Goal: Register for event/course

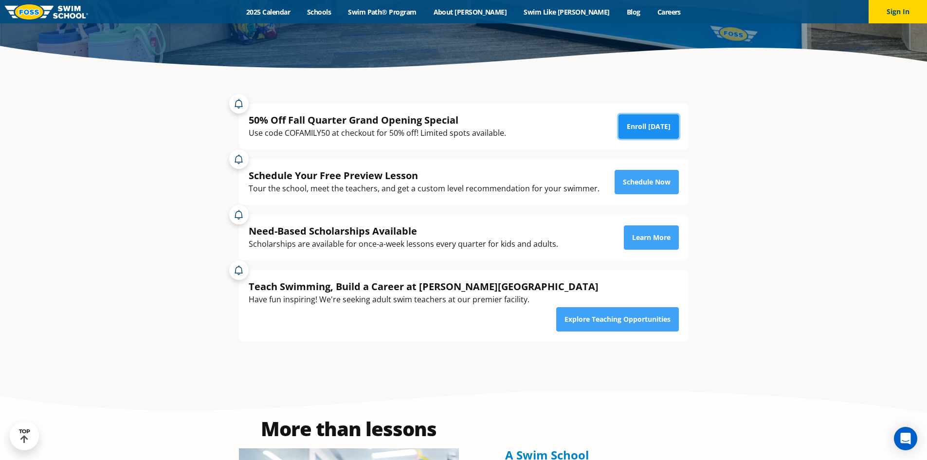
click at [661, 128] on link "Enroll [DATE]" at bounding box center [649, 126] width 60 height 24
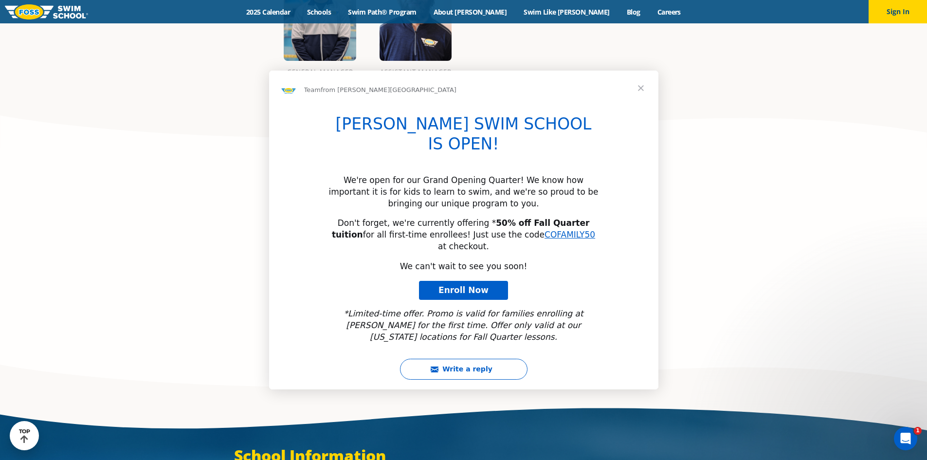
scroll to position [1168, 0]
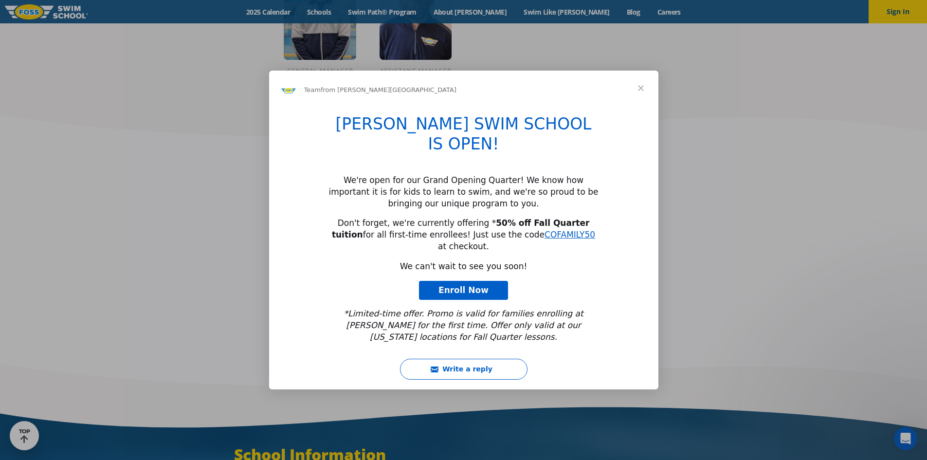
click at [635, 106] on span "Close" at bounding box center [641, 88] width 35 height 35
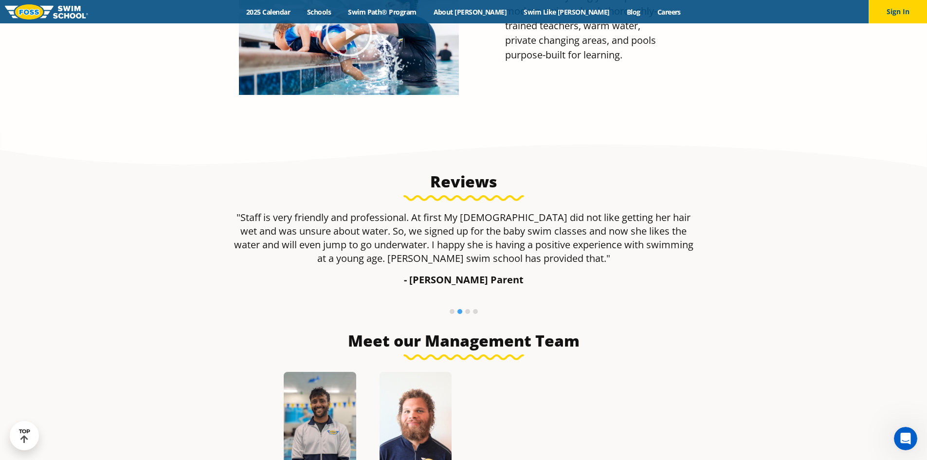
scroll to position [717, 0]
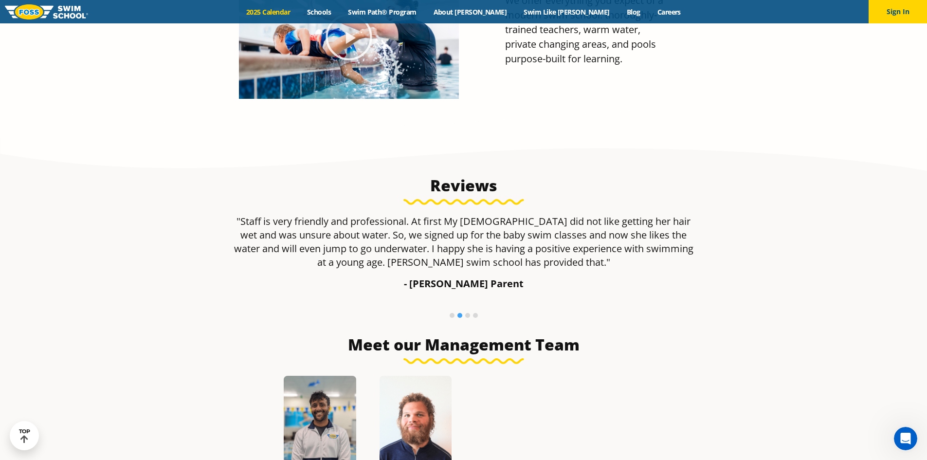
click at [299, 7] on link "2025 Calendar" at bounding box center [268, 11] width 61 height 9
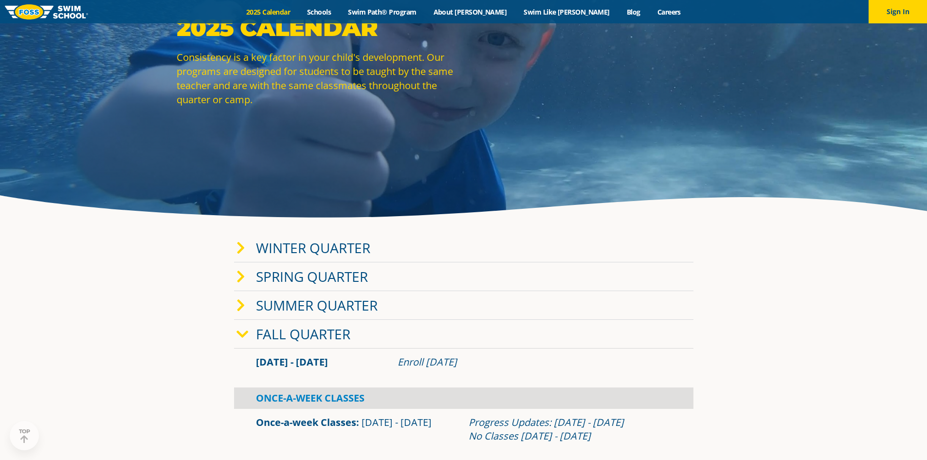
scroll to position [97, 0]
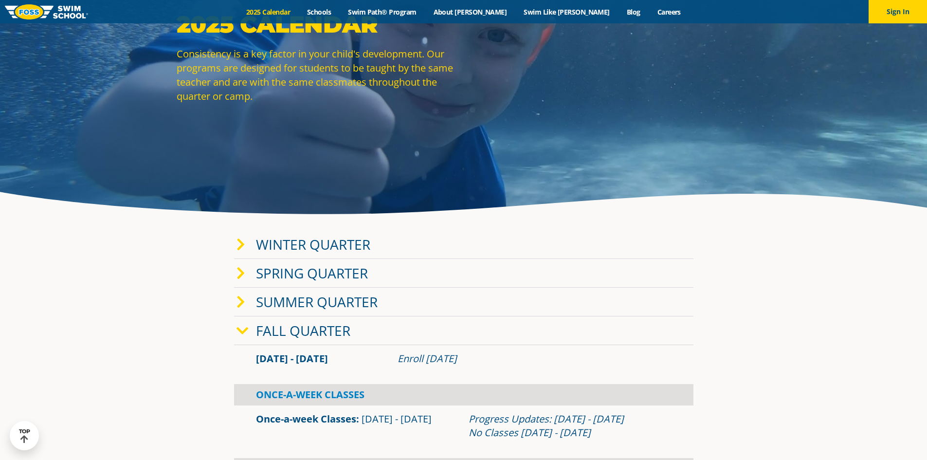
click at [290, 241] on link "Winter Quarter" at bounding box center [313, 244] width 114 height 18
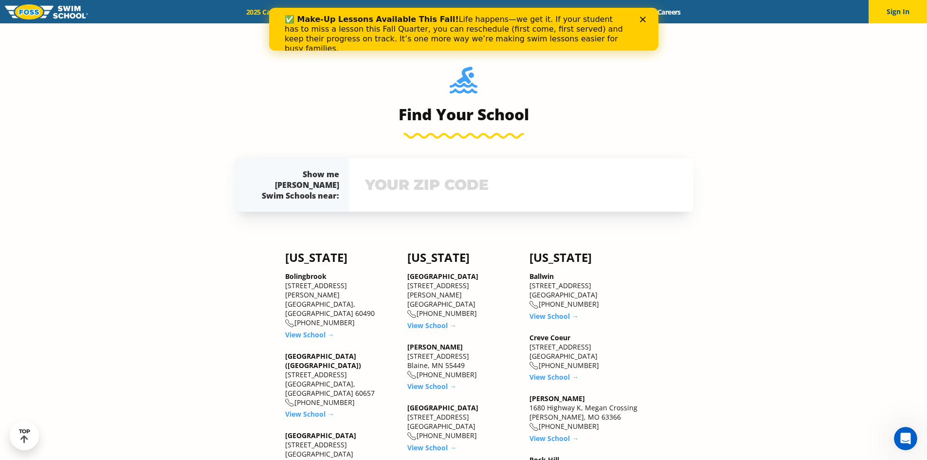
scroll to position [974, 0]
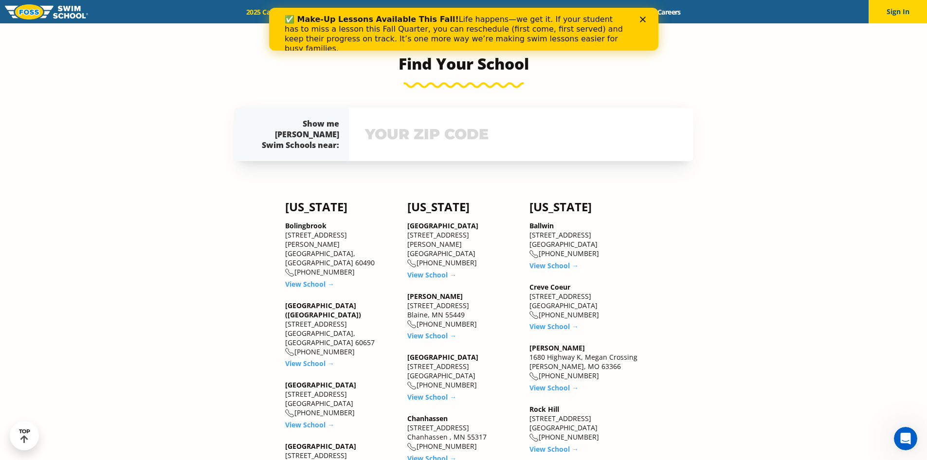
click at [644, 22] on div "✅ Make-Up Lessons Available This Fall! Life happens—we get it. If your student …" at bounding box center [463, 34] width 389 height 45
click at [641, 21] on polygon "Close" at bounding box center [643, 20] width 6 height 6
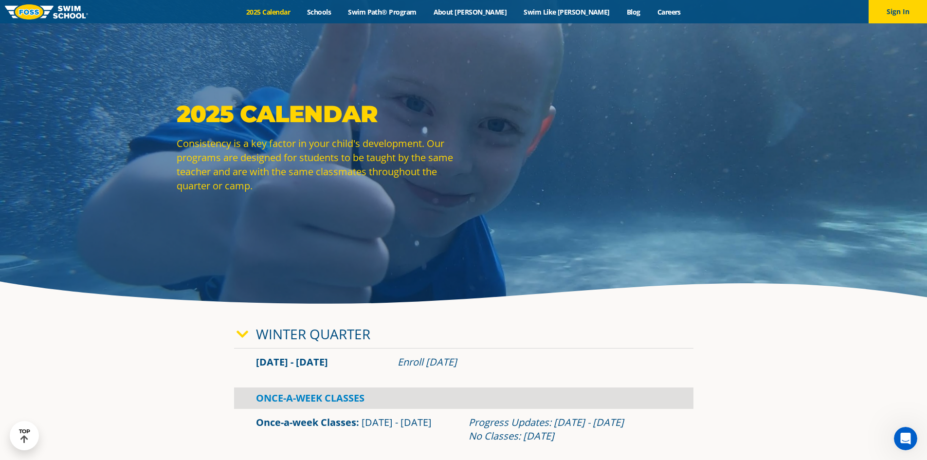
scroll to position [0, 0]
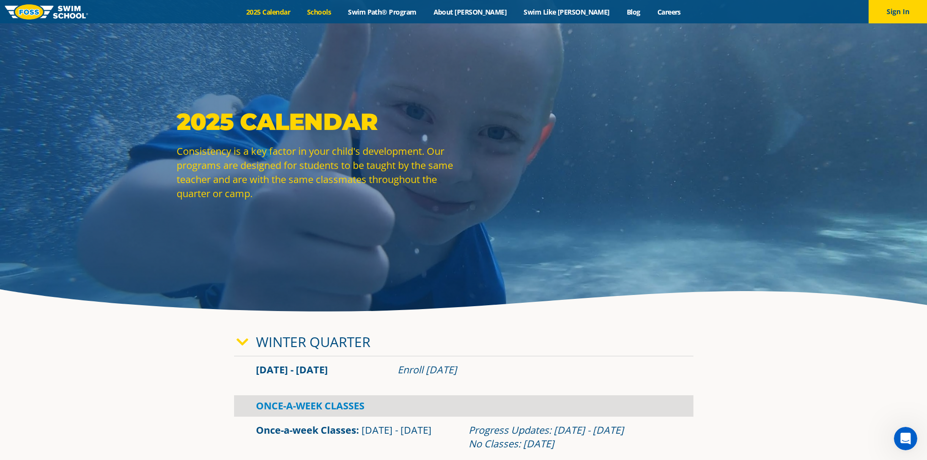
click at [340, 11] on link "Schools" at bounding box center [319, 11] width 41 height 9
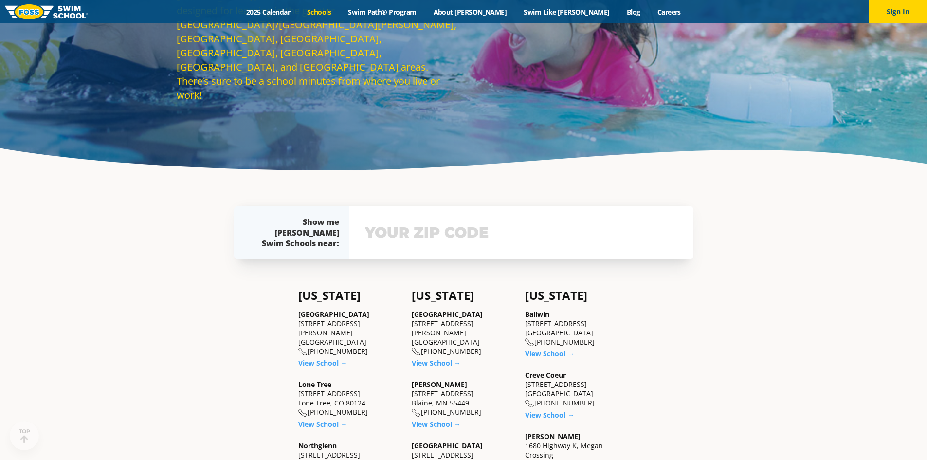
scroll to position [146, 0]
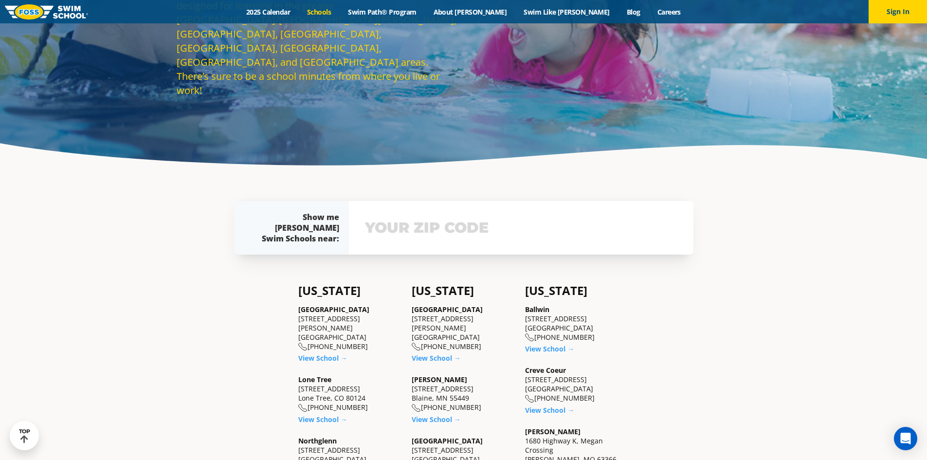
click at [403, 177] on div "Show me Foss Swim Schools near: The Foss Swim School near me: Not yours? View s…" at bounding box center [463, 228] width 469 height 102
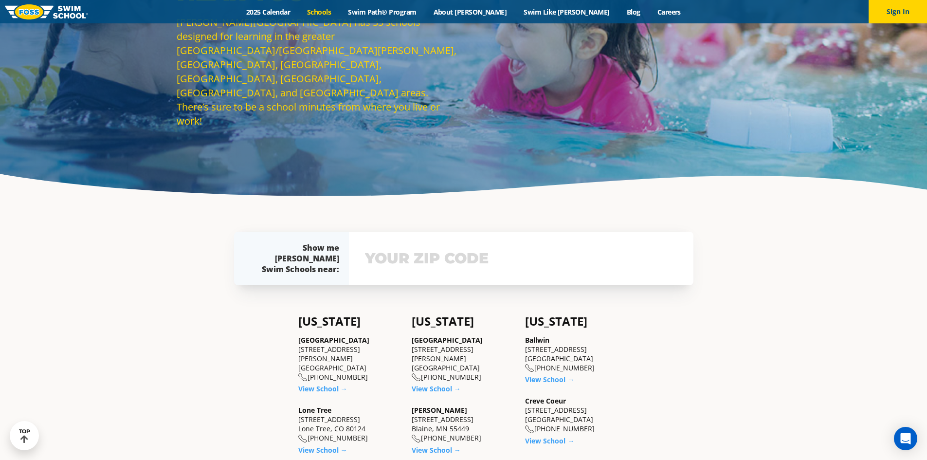
scroll to position [0, 0]
